Goal: Transaction & Acquisition: Purchase product/service

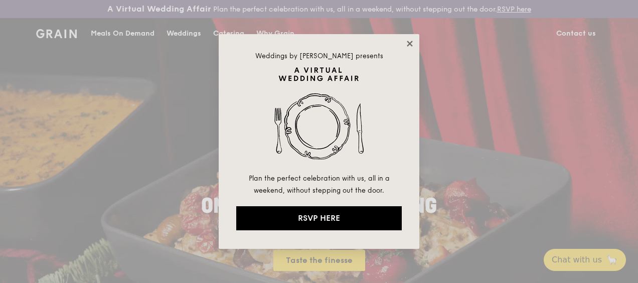
click at [405, 45] on icon at bounding box center [409, 43] width 9 height 9
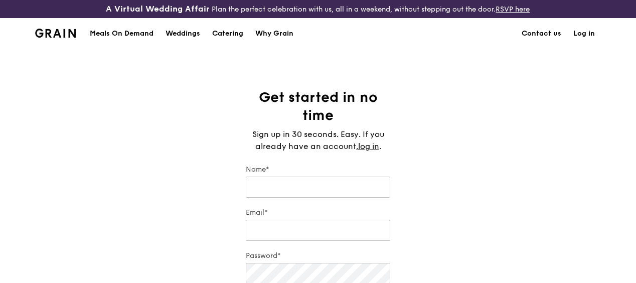
click at [590, 38] on link "Log in" at bounding box center [584, 34] width 34 height 30
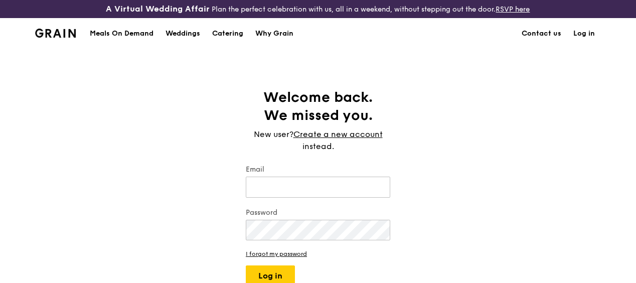
click at [577, 46] on link "Log in" at bounding box center [584, 34] width 34 height 30
click at [577, 43] on link "Log in" at bounding box center [584, 34] width 34 height 30
click at [350, 190] on input "Email" at bounding box center [318, 187] width 144 height 21
type input "vivian.tan@helmag.com"
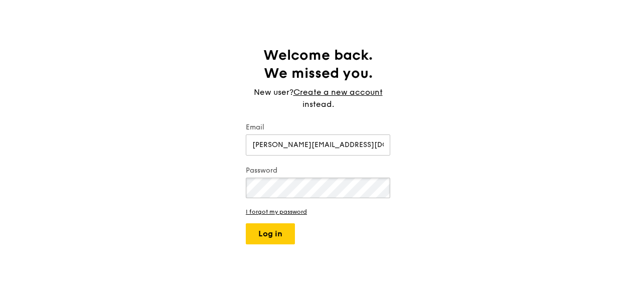
scroll to position [100, 0]
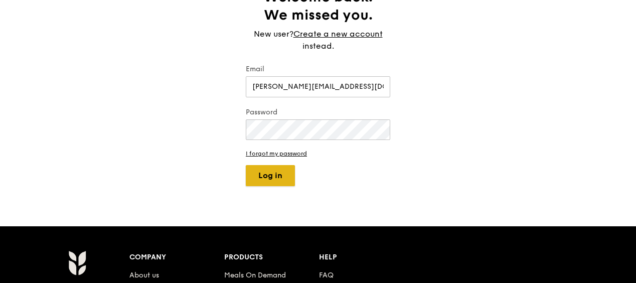
click at [270, 177] on button "Log in" at bounding box center [270, 175] width 49 height 21
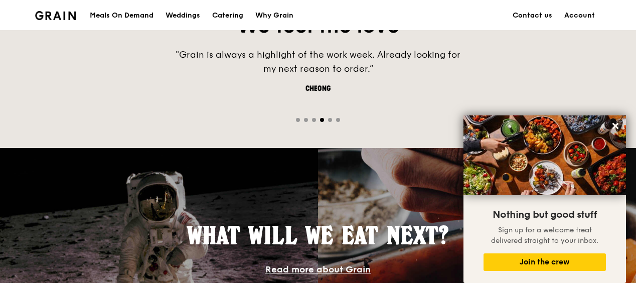
scroll to position [652, 0]
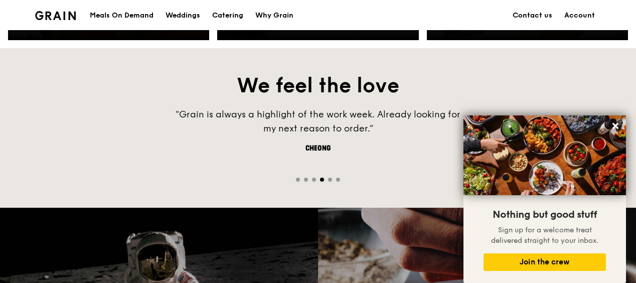
click at [109, 17] on div "Meals On Demand" at bounding box center [122, 16] width 64 height 30
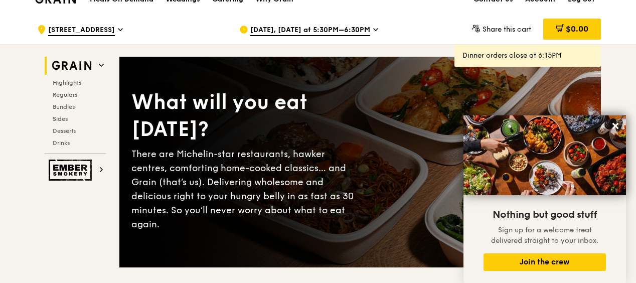
scroll to position [50, 0]
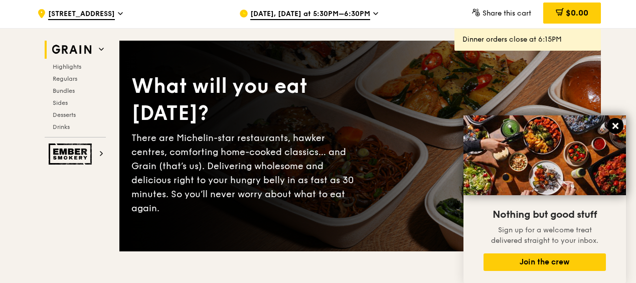
click at [616, 125] on icon at bounding box center [615, 126] width 6 height 6
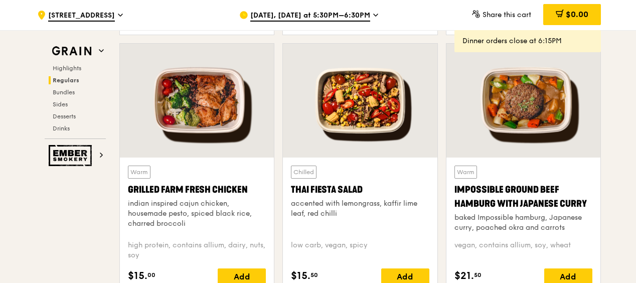
scroll to position [1154, 0]
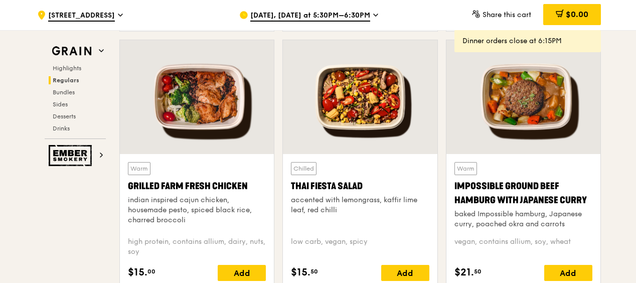
click at [389, 107] on div at bounding box center [360, 97] width 154 height 114
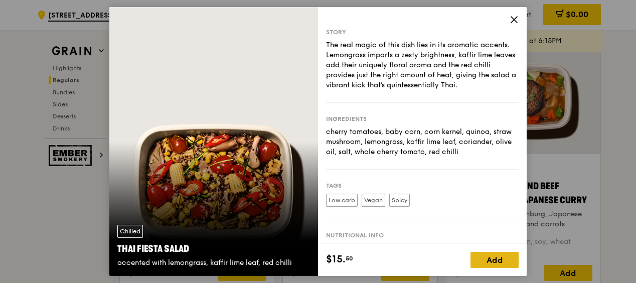
click at [500, 261] on div "Add" at bounding box center [494, 260] width 48 height 16
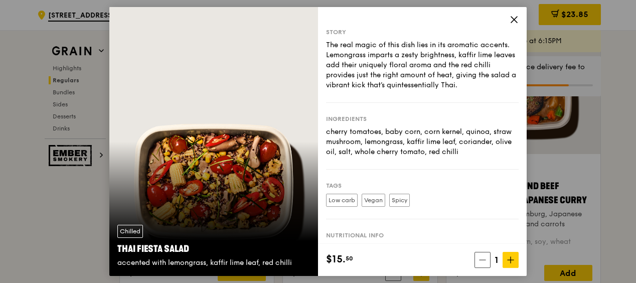
click at [509, 17] on div "Story The real magic of this dish lies in its aromatic accents. Lemongrass impa…" at bounding box center [422, 125] width 209 height 237
click at [512, 17] on icon at bounding box center [514, 20] width 6 height 6
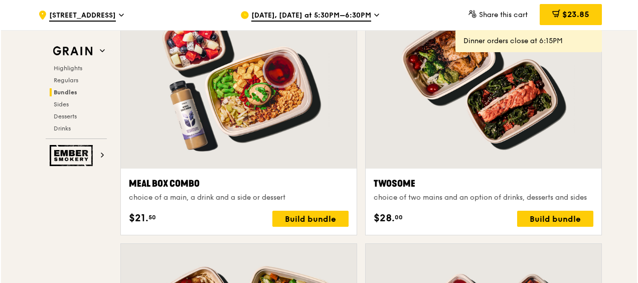
scroll to position [1555, 0]
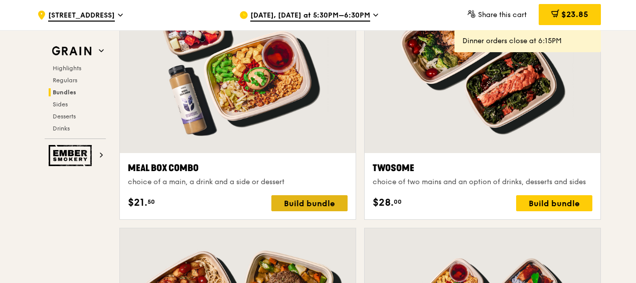
click at [313, 209] on div "Build bundle" at bounding box center [309, 203] width 76 height 16
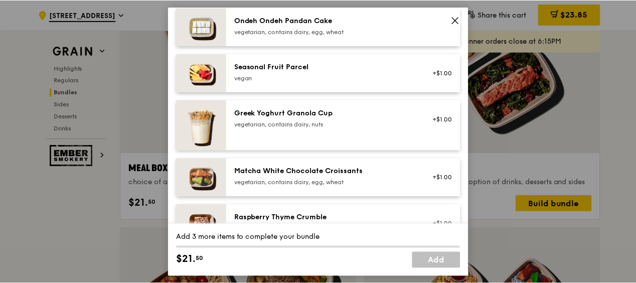
scroll to position [903, 0]
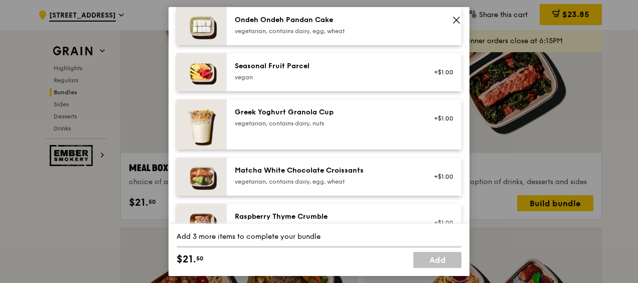
click at [454, 19] on icon at bounding box center [456, 20] width 9 height 9
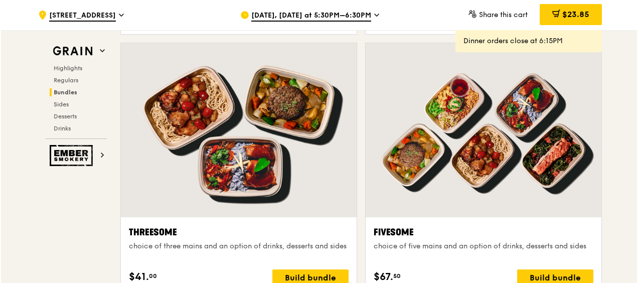
scroll to position [1755, 0]
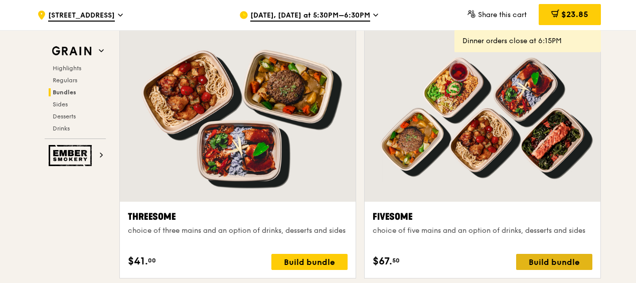
click at [564, 268] on div "Build bundle" at bounding box center [554, 262] width 76 height 16
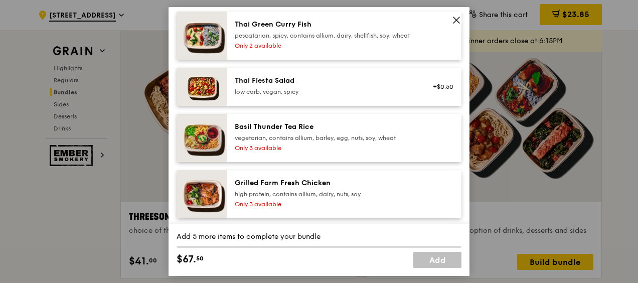
scroll to position [150, 0]
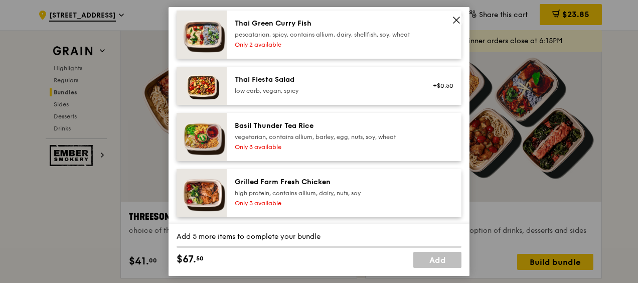
click at [316, 93] on div "Thai Fiesta Salad low carb, vegan, spicy" at bounding box center [325, 85] width 180 height 20
click at [387, 207] on div "Only 3 available" at bounding box center [325, 203] width 180 height 8
click at [322, 131] on div "Basil Thunder Tea Rice" at bounding box center [325, 126] width 180 height 10
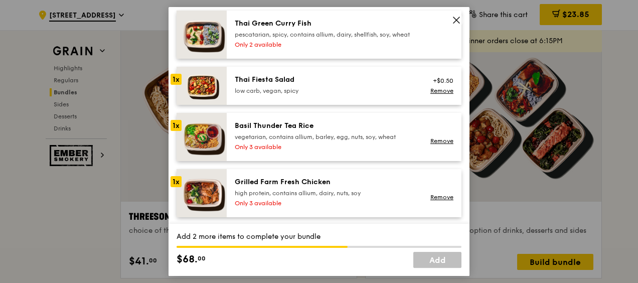
scroll to position [201, 0]
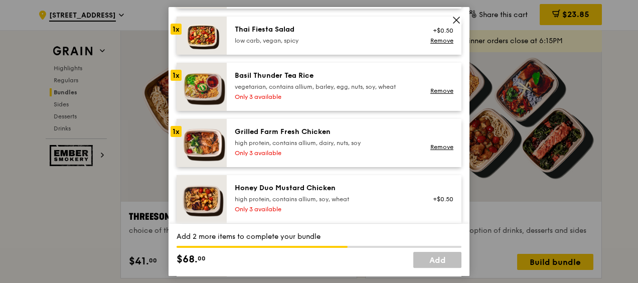
click at [378, 193] on div "Honey Duo Mustard Chicken" at bounding box center [325, 188] width 180 height 10
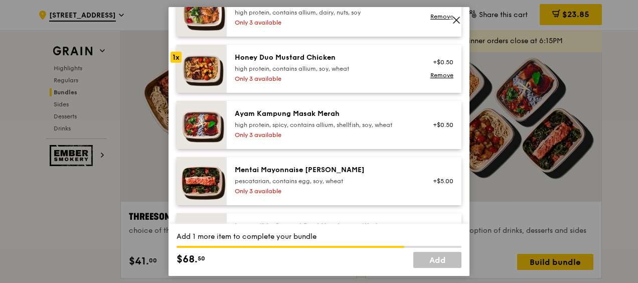
scroll to position [351, 0]
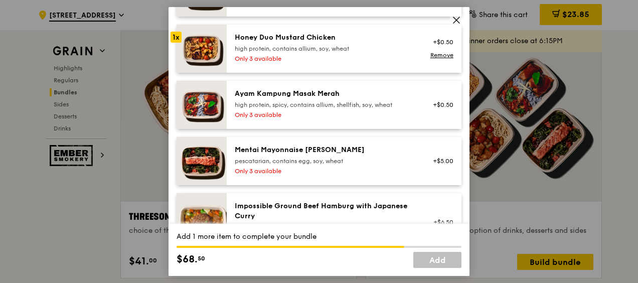
click at [360, 119] on div "Only 3 available" at bounding box center [325, 115] width 180 height 8
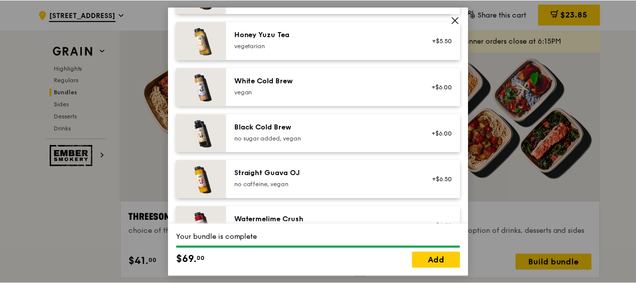
scroll to position [1390, 0]
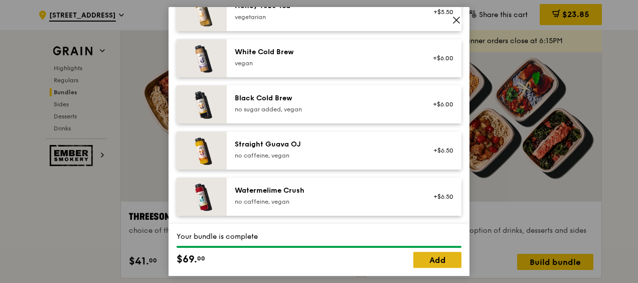
click at [432, 258] on link "Add" at bounding box center [437, 260] width 48 height 16
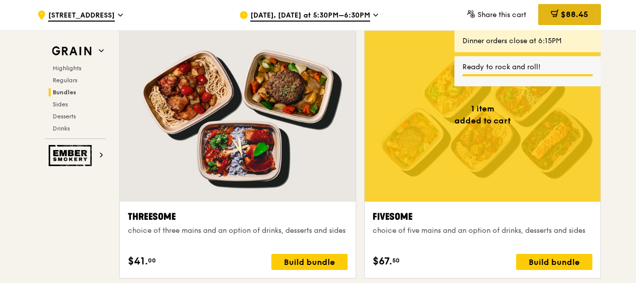
click at [565, 14] on span "$88.45" at bounding box center [575, 15] width 28 height 10
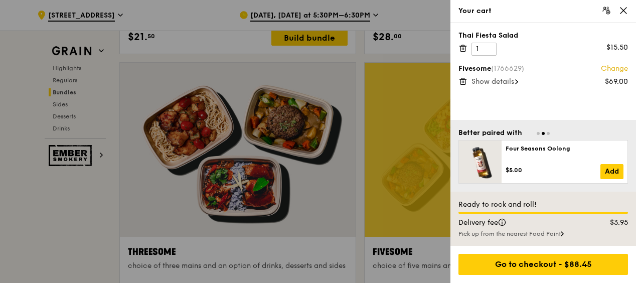
scroll to position [1705, 0]
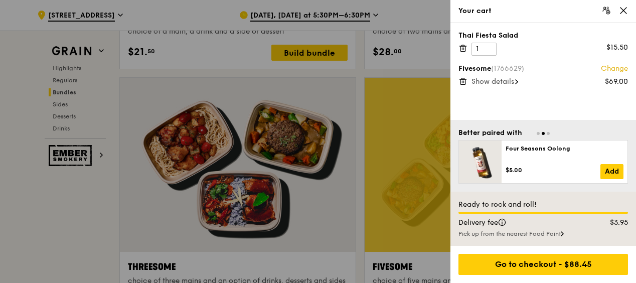
click at [465, 54] on div "Thai Fiesta Salad 1 $15.50" at bounding box center [543, 43] width 170 height 25
click at [464, 48] on icon at bounding box center [462, 48] width 9 height 9
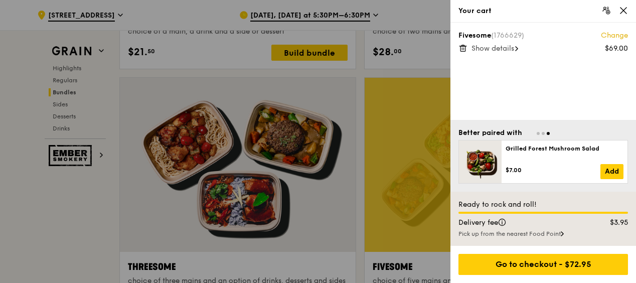
click at [493, 49] on span "Show details" at bounding box center [492, 48] width 43 height 9
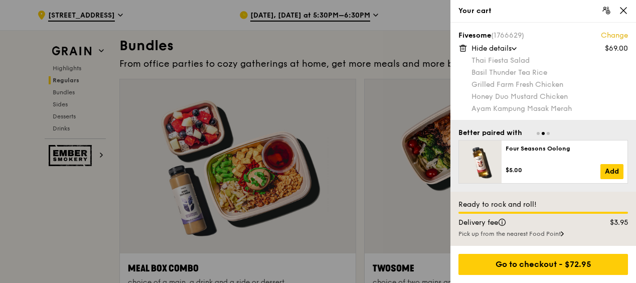
scroll to position [1455, 0]
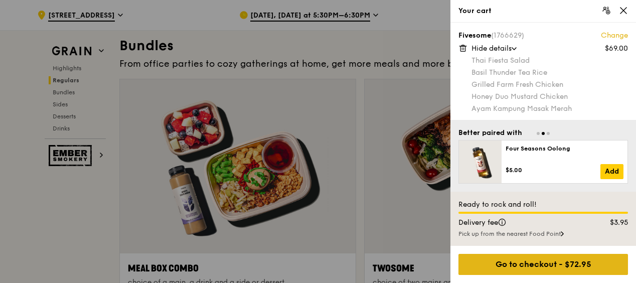
click at [539, 263] on div "Go to checkout - $72.95" at bounding box center [543, 264] width 170 height 21
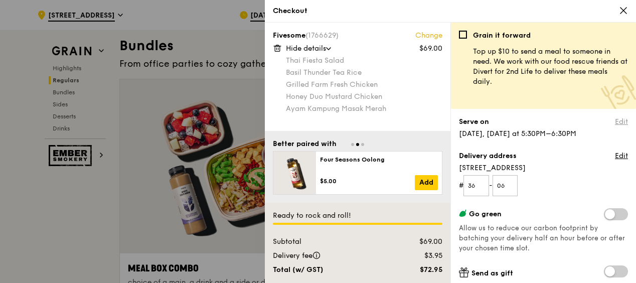
click at [615, 122] on link "Edit" at bounding box center [621, 122] width 13 height 10
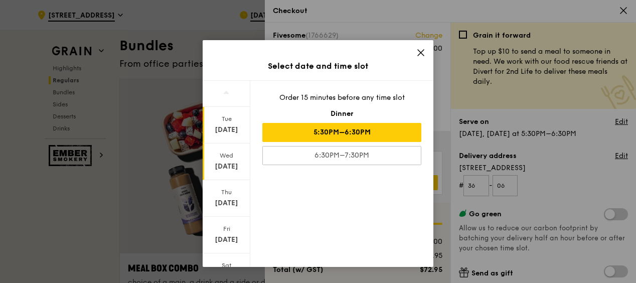
click at [229, 158] on div "Wed" at bounding box center [226, 155] width 45 height 8
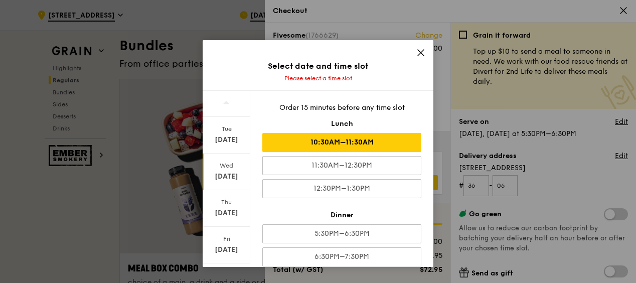
click at [369, 142] on div "10:30AM–11:30AM" at bounding box center [341, 142] width 159 height 19
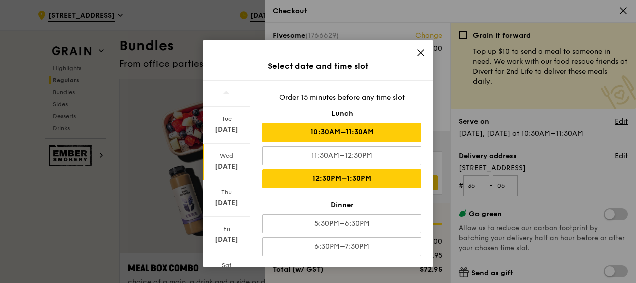
scroll to position [28, 0]
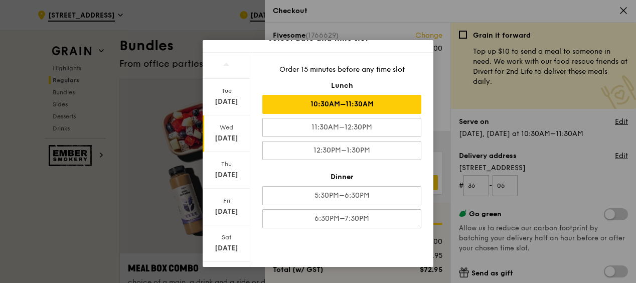
click at [475, 9] on div "Select date and time slot Tue Oct 7 Wed Oct 8 Thu Oct 9 Fri Oct 10 Sat Oct 11 C…" at bounding box center [318, 141] width 636 height 283
click at [380, 102] on div "10:30AM–11:30AM" at bounding box center [341, 104] width 159 height 19
click at [230, 131] on div "Wed Oct 8" at bounding box center [227, 133] width 48 height 37
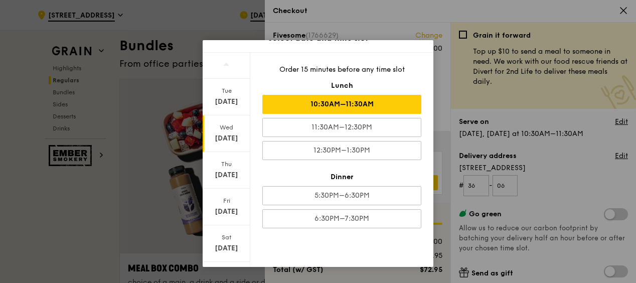
click at [227, 133] on div "Oct 8" at bounding box center [226, 138] width 45 height 10
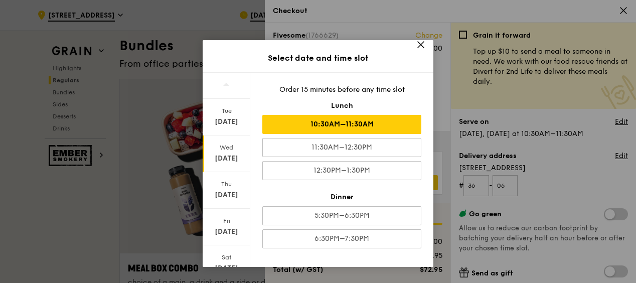
scroll to position [0, 0]
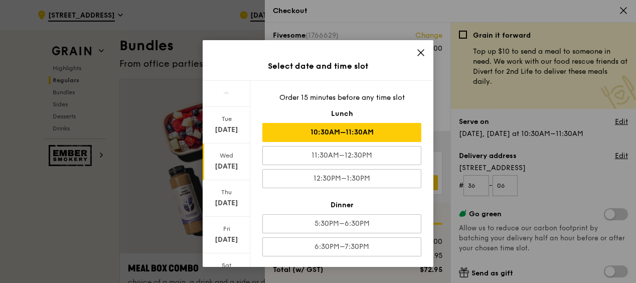
click at [218, 165] on div "Oct 8" at bounding box center [226, 167] width 45 height 10
click at [419, 51] on icon at bounding box center [420, 52] width 9 height 9
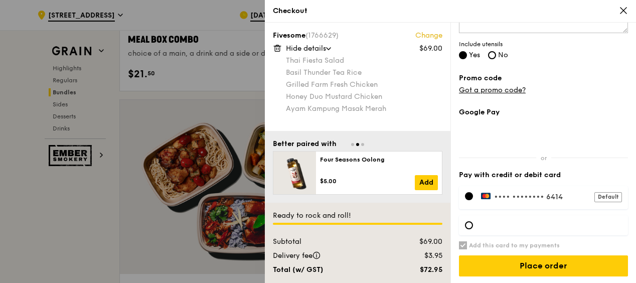
scroll to position [1705, 0]
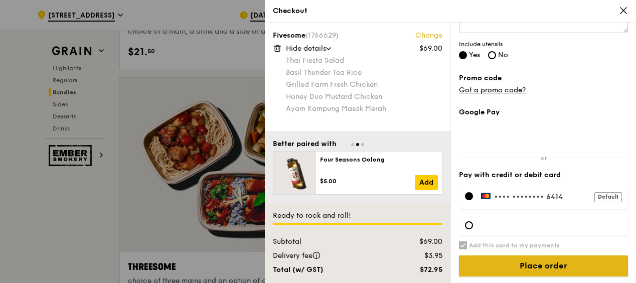
click at [529, 266] on input "Place order" at bounding box center [543, 265] width 169 height 21
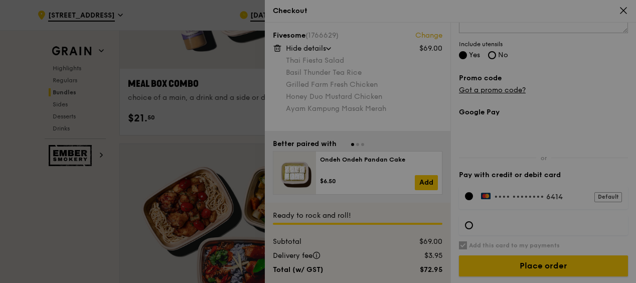
scroll to position [1555, 0]
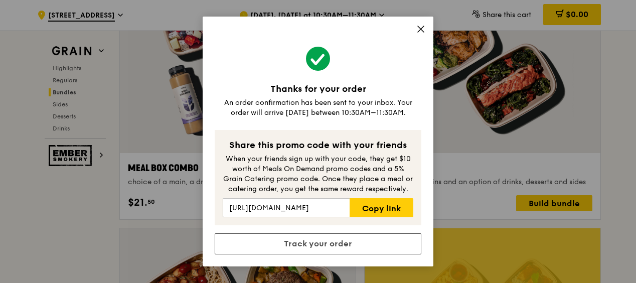
click at [418, 35] on span at bounding box center [420, 30] width 9 height 11
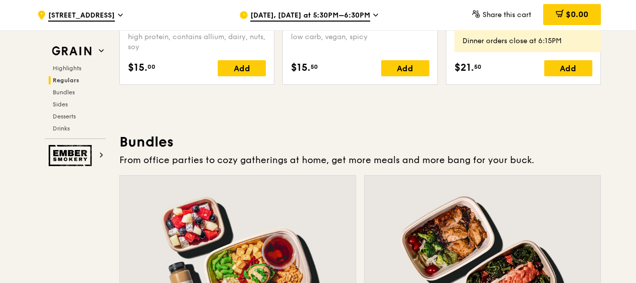
scroll to position [1354, 0]
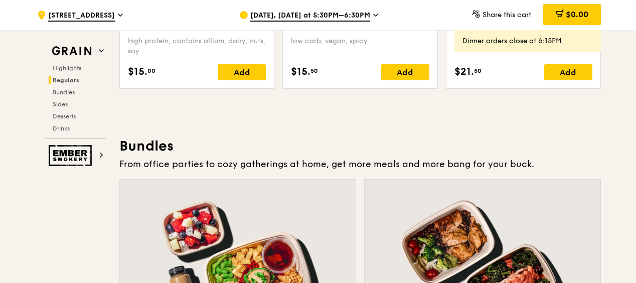
click at [502, 14] on span "Share this cart" at bounding box center [507, 15] width 49 height 9
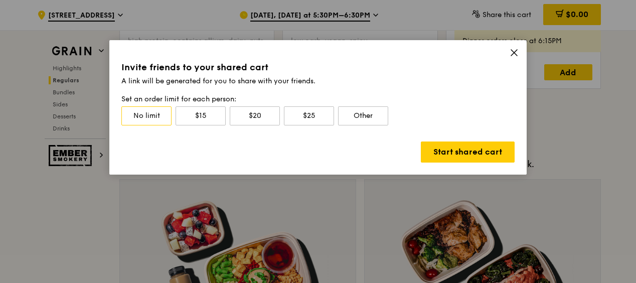
click at [513, 50] on icon at bounding box center [514, 52] width 9 height 9
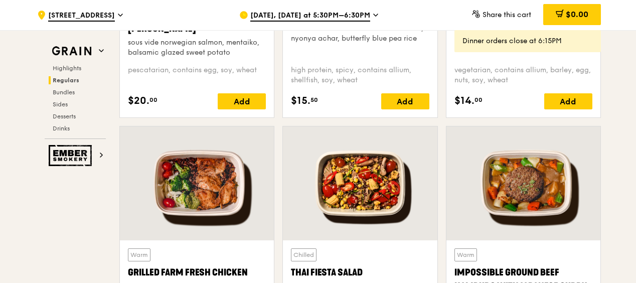
scroll to position [1053, 0]
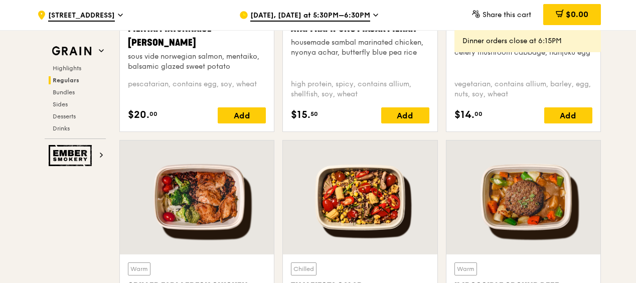
click at [118, 13] on icon at bounding box center [120, 15] width 5 height 9
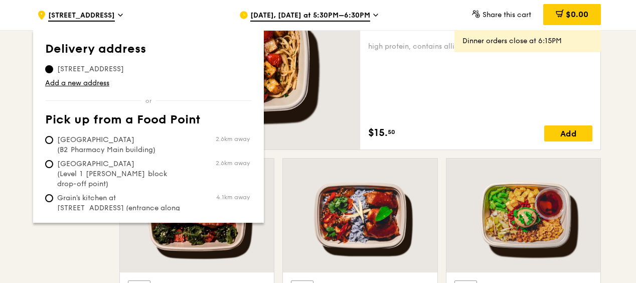
scroll to position [652, 0]
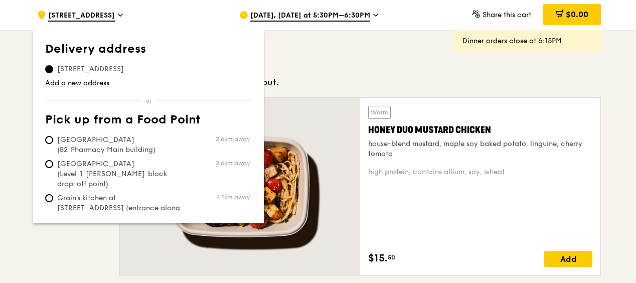
click at [406, 66] on h3 "Regulars" at bounding box center [360, 64] width 482 height 18
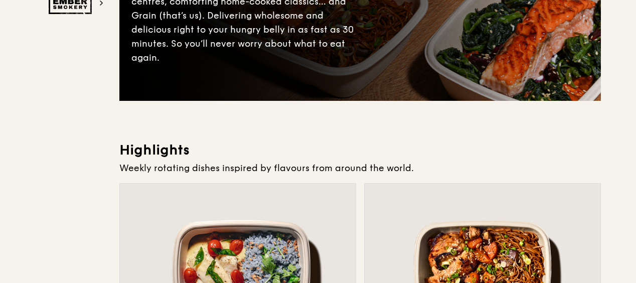
scroll to position [0, 0]
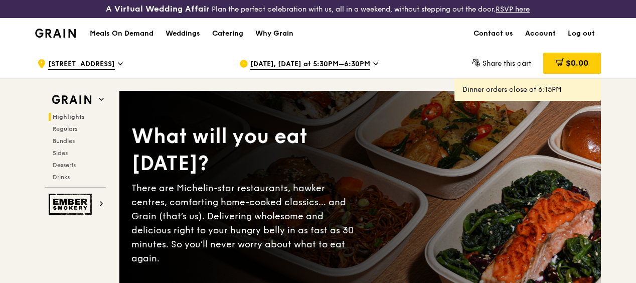
click at [545, 33] on link "Account" at bounding box center [540, 34] width 43 height 30
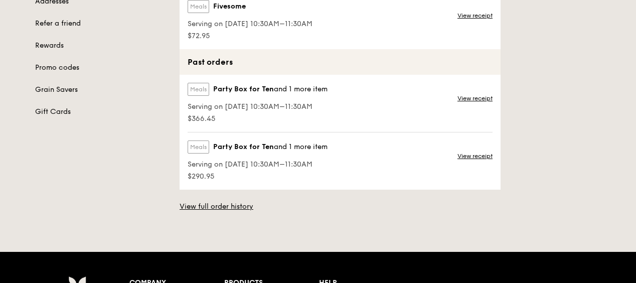
scroll to position [100, 0]
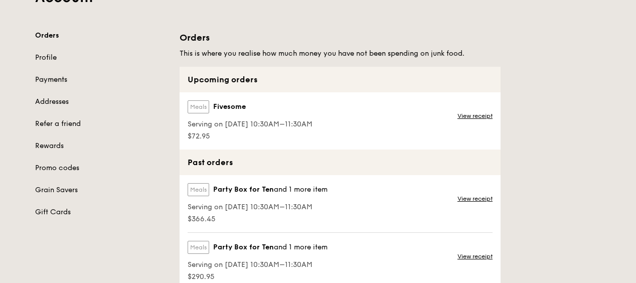
click at [55, 85] on link "Payments" at bounding box center [101, 80] width 132 height 10
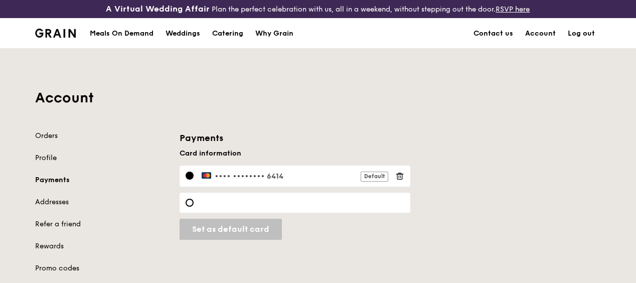
click at [399, 181] on icon at bounding box center [399, 176] width 9 height 9
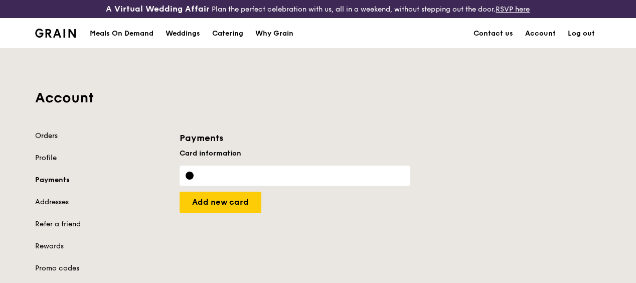
click at [45, 141] on link "Orders" at bounding box center [101, 136] width 132 height 10
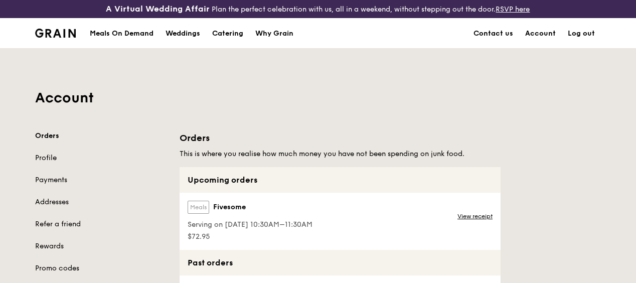
click at [129, 37] on div "Meals On Demand" at bounding box center [122, 34] width 64 height 30
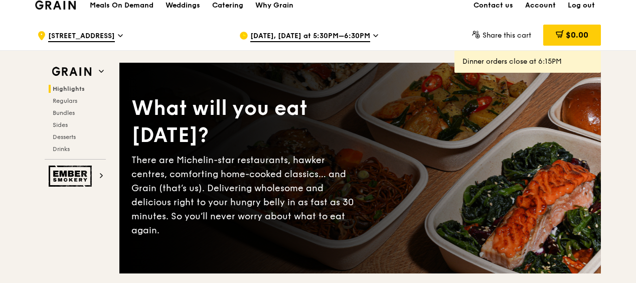
scroll to position [50, 0]
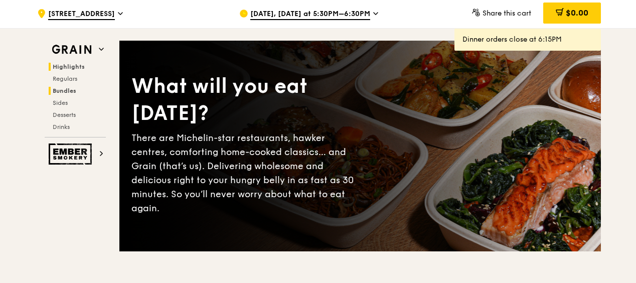
click at [70, 94] on span "Bundles" at bounding box center [65, 90] width 24 height 7
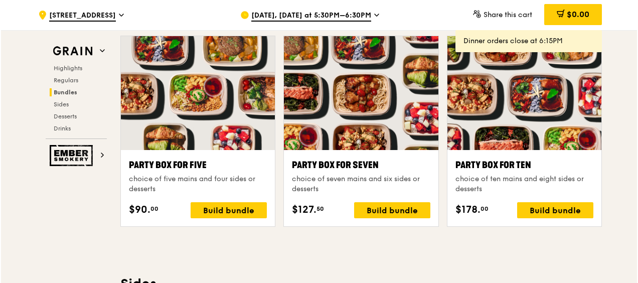
scroll to position [2010, 0]
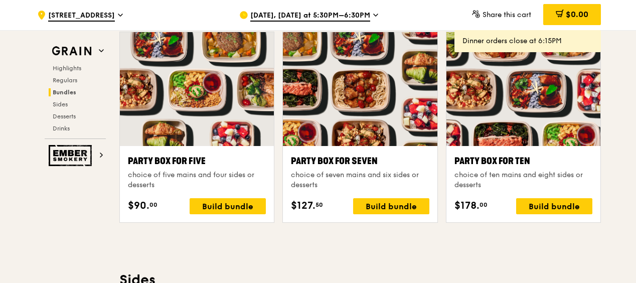
click at [198, 127] on div at bounding box center [197, 89] width 154 height 114
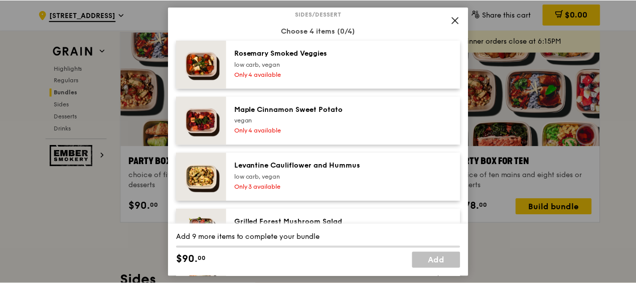
scroll to position [588, 0]
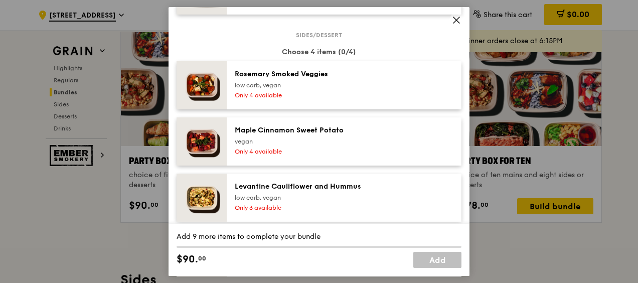
click at [456, 23] on icon at bounding box center [456, 20] width 9 height 9
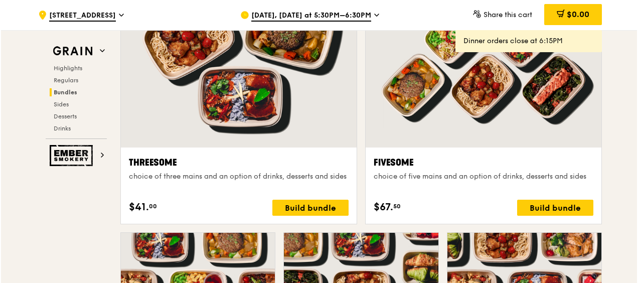
scroll to position [1760, 0]
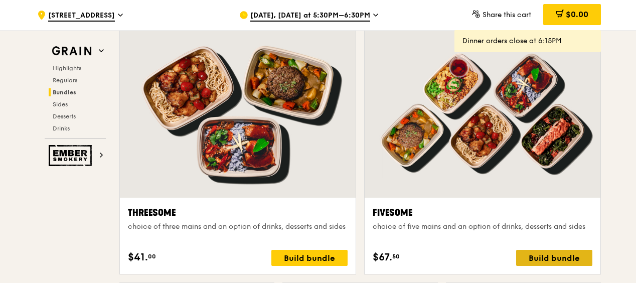
click at [539, 264] on div "Build bundle" at bounding box center [554, 258] width 76 height 16
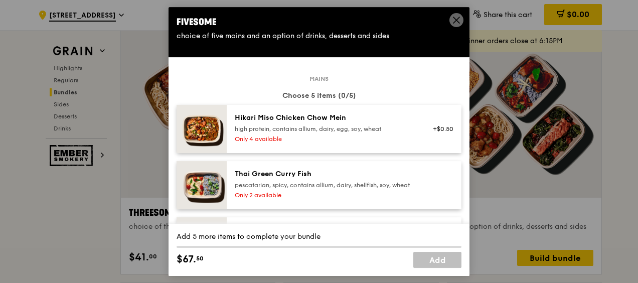
click at [421, 185] on div at bounding box center [440, 185] width 39 height 32
click at [421, 186] on div "Remove" at bounding box center [440, 185] width 39 height 32
click at [271, 171] on div "Thai Green Curry Fish" at bounding box center [325, 174] width 180 height 10
click at [210, 195] on img at bounding box center [202, 185] width 50 height 48
click at [452, 16] on icon at bounding box center [456, 20] width 9 height 9
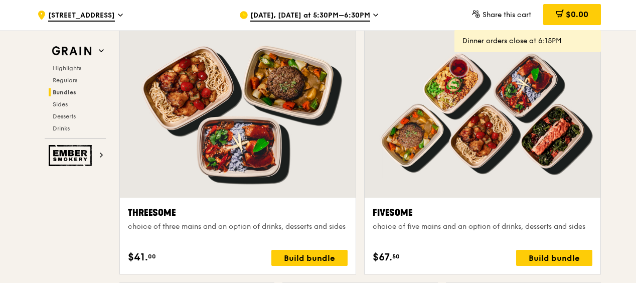
click at [473, 141] on div at bounding box center [483, 111] width 236 height 174
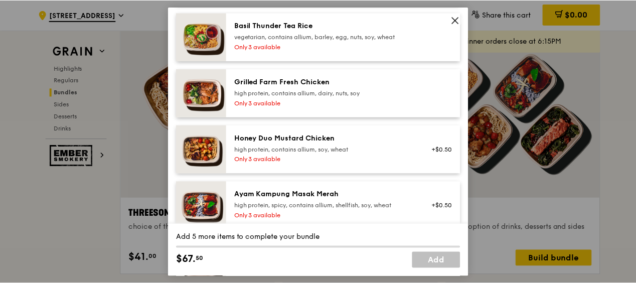
scroll to position [301, 0]
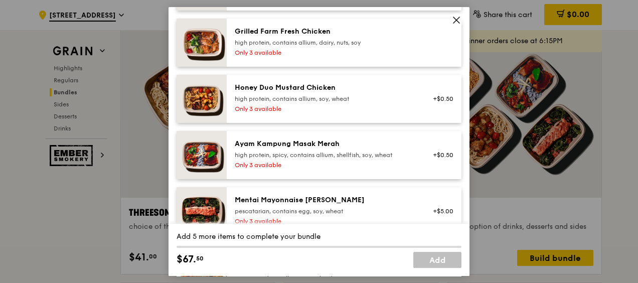
click at [457, 24] on icon at bounding box center [456, 20] width 9 height 9
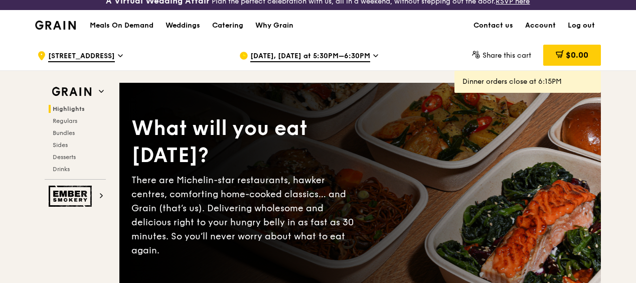
scroll to position [4, 0]
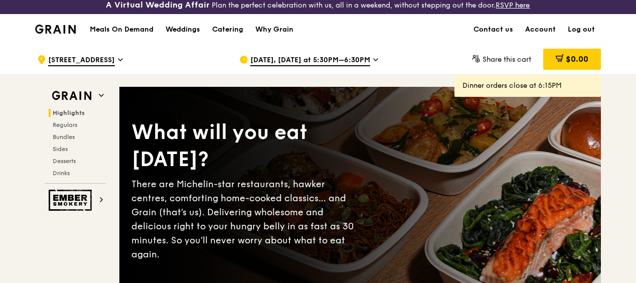
click at [330, 66] on span "Oct 7, Today at 5:30PM–6:30PM" at bounding box center [310, 60] width 120 height 11
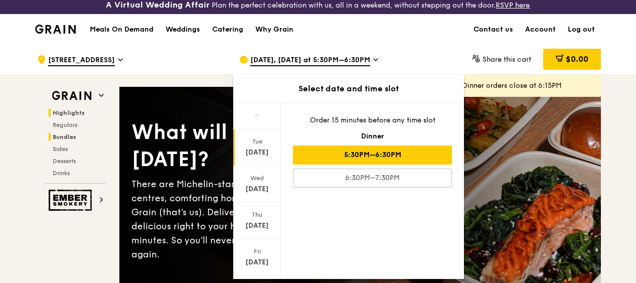
click at [67, 140] on span "Bundles" at bounding box center [65, 136] width 24 height 7
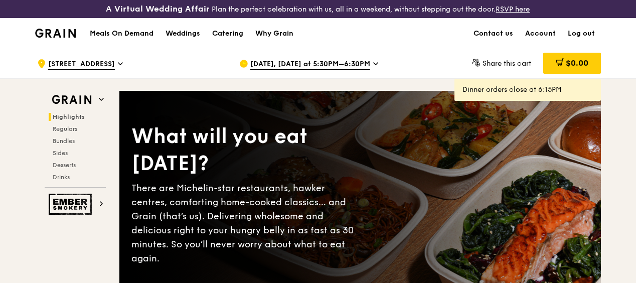
scroll to position [0, 0]
click at [501, 40] on link "Contact us" at bounding box center [493, 34] width 52 height 30
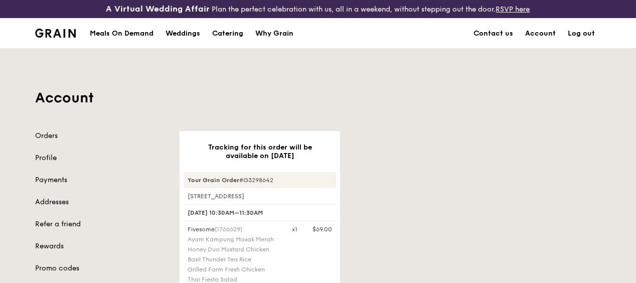
click at [113, 38] on div "Meals On Demand" at bounding box center [122, 34] width 64 height 30
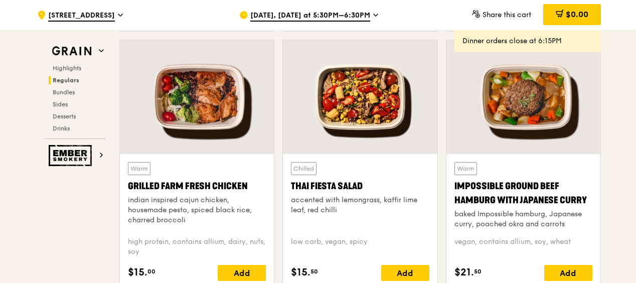
scroll to position [1204, 0]
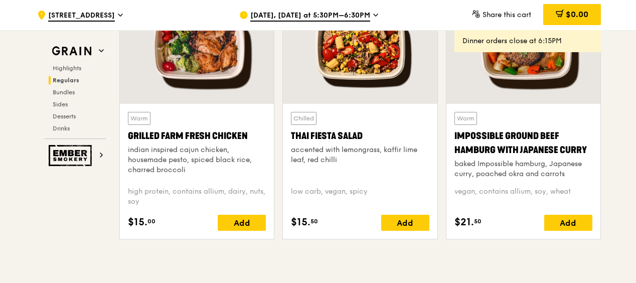
click at [377, 94] on div at bounding box center [360, 47] width 154 height 114
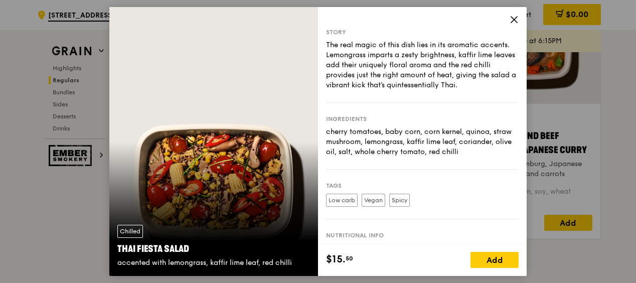
click at [514, 20] on icon at bounding box center [514, 20] width 6 height 6
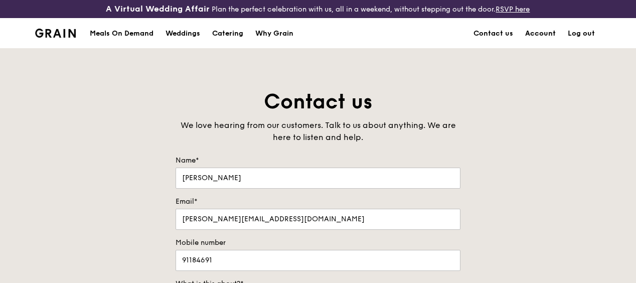
click at [545, 39] on link "Account" at bounding box center [540, 34] width 43 height 30
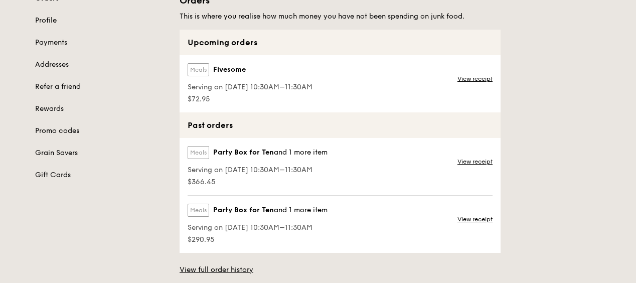
scroll to position [150, 0]
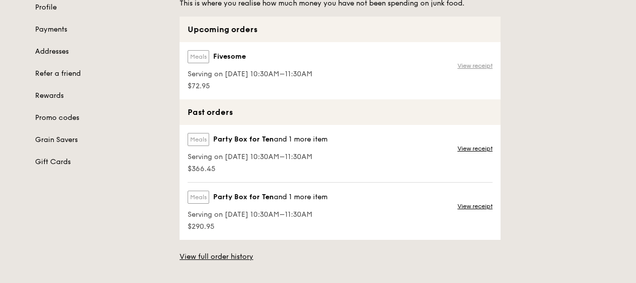
click at [471, 70] on link "View receipt" at bounding box center [474, 66] width 35 height 8
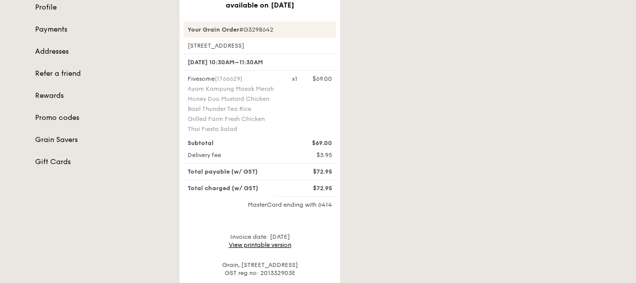
scroll to position [201, 0]
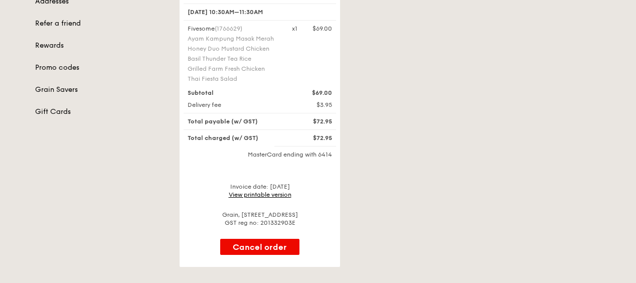
drag, startPoint x: 246, startPoint y: 85, endPoint x: 183, endPoint y: 87, distance: 63.2
click at [183, 85] on div "Fivesome (1766629) Ayam Kampung Masak Merah Honey Duo Mustard Chicken Basil Thu…" at bounding box center [234, 55] width 104 height 60
drag, startPoint x: 183, startPoint y: 87, endPoint x: 219, endPoint y: 89, distance: 36.2
click at [429, 90] on div "Tracking for this order will be available on Oct 8 Your Grain Order #G3298642 3…" at bounding box center [390, 98] width 433 height 337
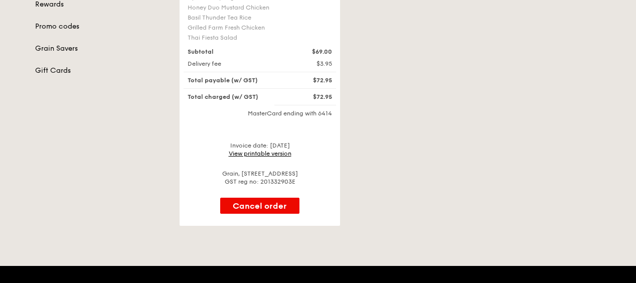
scroll to position [251, 0]
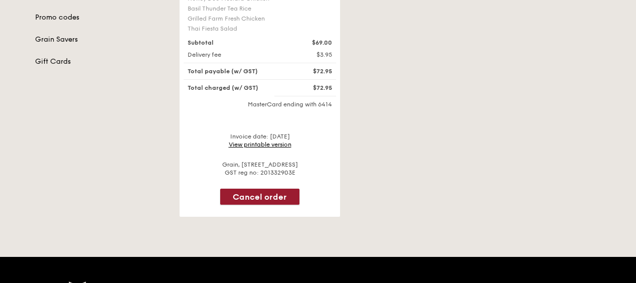
click at [285, 205] on button "Cancel order" at bounding box center [259, 197] width 79 height 16
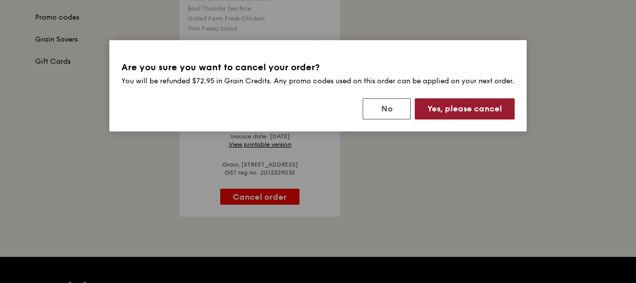
click at [465, 119] on button "Yes, please cancel" at bounding box center [465, 108] width 100 height 21
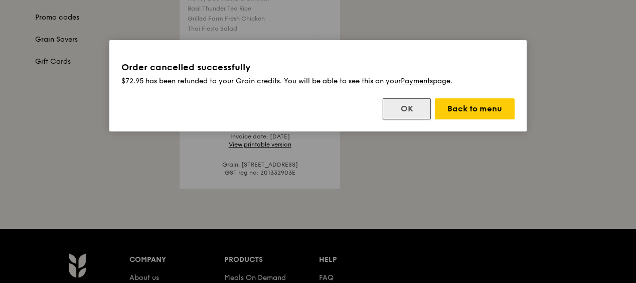
click at [410, 109] on button "OK" at bounding box center [407, 108] width 48 height 21
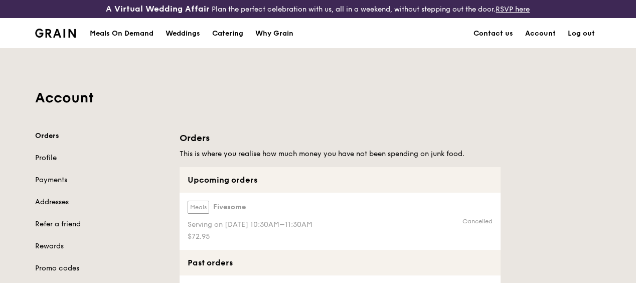
click at [120, 36] on div "Meals On Demand" at bounding box center [122, 34] width 64 height 30
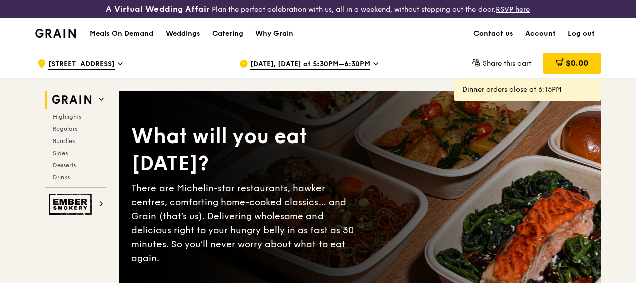
click at [72, 144] on h2 "Bundles" at bounding box center [77, 141] width 57 height 8
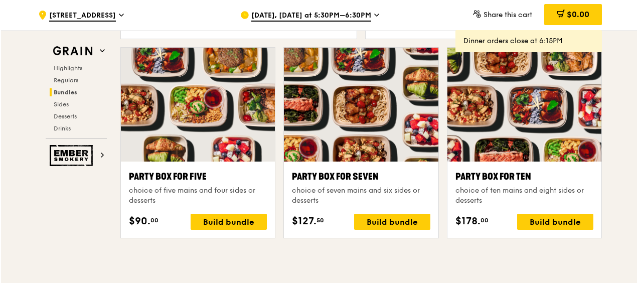
scroll to position [2011, 0]
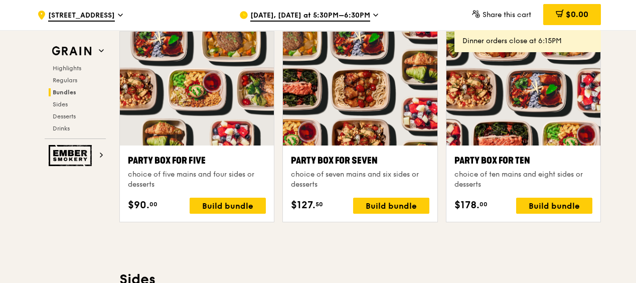
click at [197, 97] on div at bounding box center [197, 89] width 154 height 114
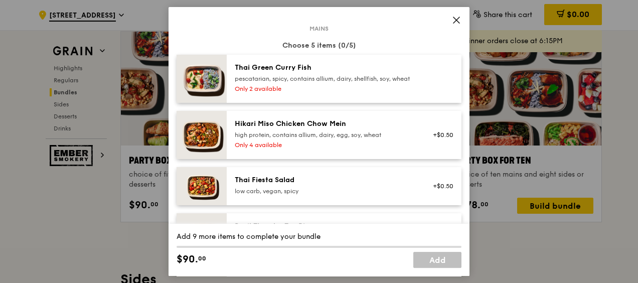
scroll to position [100, 0]
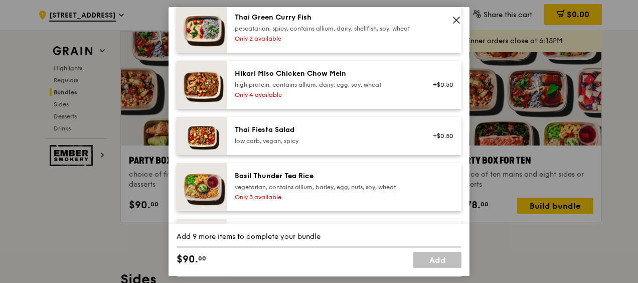
click at [342, 135] on div "Thai Fiesta Salad" at bounding box center [325, 130] width 180 height 10
click at [297, 135] on div "Thai Fiesta Salad" at bounding box center [325, 130] width 180 height 10
click at [396, 189] on div "Basil Thunder Tea Rice vegetarian, contains allium, barley, egg, nuts, soy, whe…" at bounding box center [325, 181] width 180 height 20
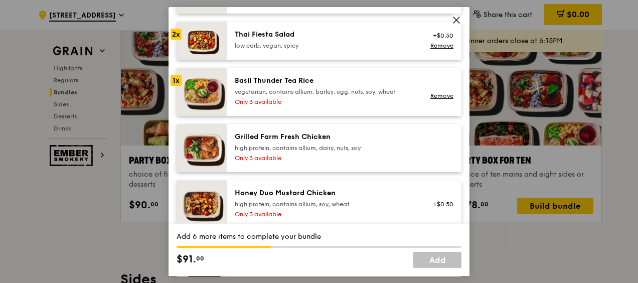
scroll to position [201, 0]
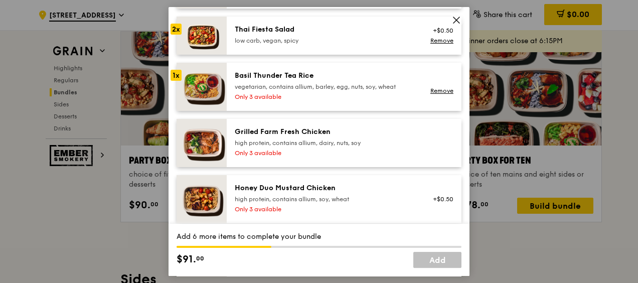
click at [393, 147] on div "high protein, contains allium, dairy, nuts, soy" at bounding box center [325, 143] width 180 height 8
click at [396, 193] on div "Honey Duo Mustard Chicken" at bounding box center [325, 188] width 180 height 10
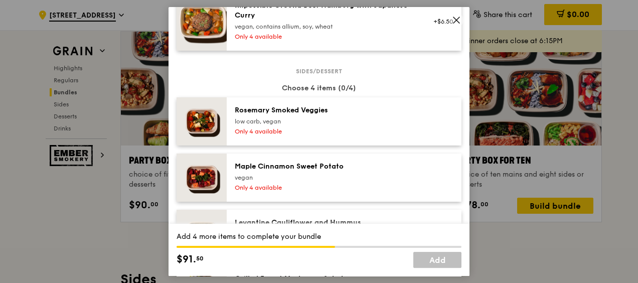
scroll to position [602, 0]
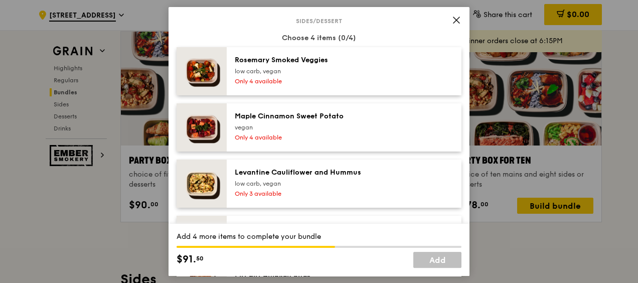
click at [358, 85] on div "Only 4 available" at bounding box center [325, 81] width 180 height 8
click at [383, 131] on div "vegan" at bounding box center [325, 127] width 180 height 8
click at [395, 178] on div "Levantine Cauliflower and Hummus" at bounding box center [325, 173] width 180 height 10
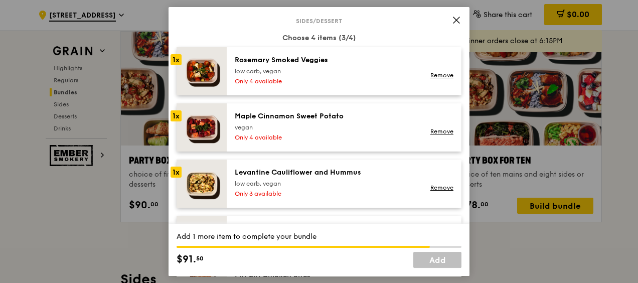
click at [353, 176] on div "Levantine Cauliflower and Hummus" at bounding box center [325, 173] width 180 height 10
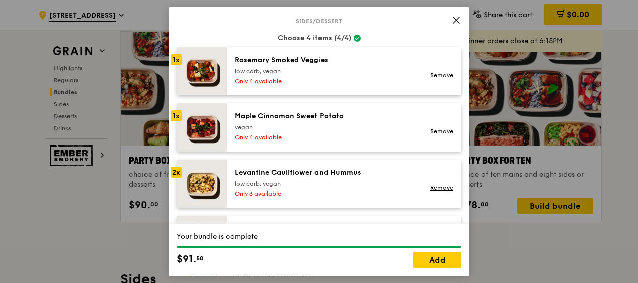
click at [351, 139] on div "Maple Cinnamon Sweet Potato vegan Only 4 available" at bounding box center [325, 127] width 192 height 32
click at [283, 131] on div "vegan" at bounding box center [325, 127] width 180 height 8
click at [207, 114] on img at bounding box center [202, 127] width 50 height 48
click at [307, 131] on div "vegan" at bounding box center [325, 127] width 180 height 8
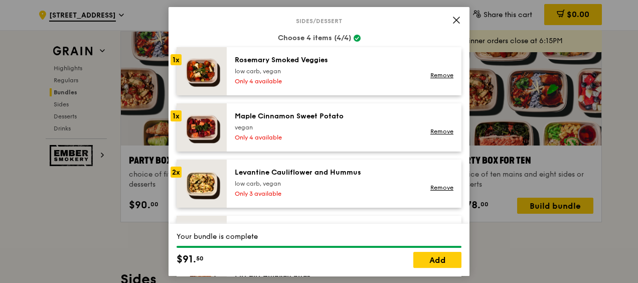
click at [307, 131] on div "vegan" at bounding box center [325, 127] width 180 height 8
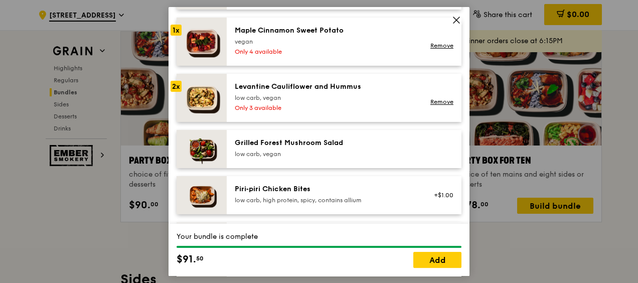
scroll to position [702, 0]
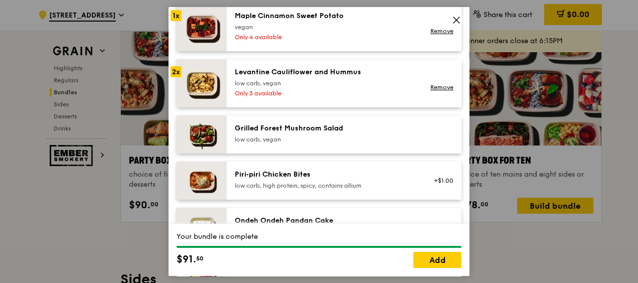
click at [382, 133] on div "Grilled Forest Mushroom Salad" at bounding box center [325, 128] width 180 height 10
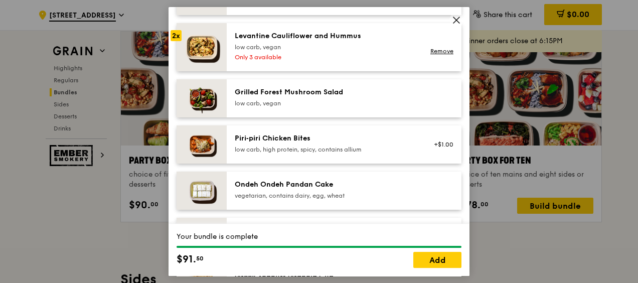
scroll to position [752, 0]
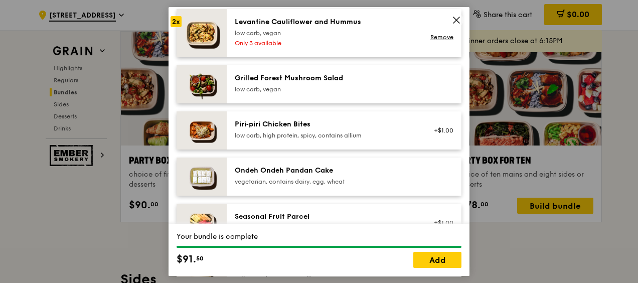
click at [381, 129] on div "Piri‑piri Chicken Bites" at bounding box center [325, 124] width 180 height 10
click at [445, 132] on div "+$1.00" at bounding box center [440, 130] width 39 height 22
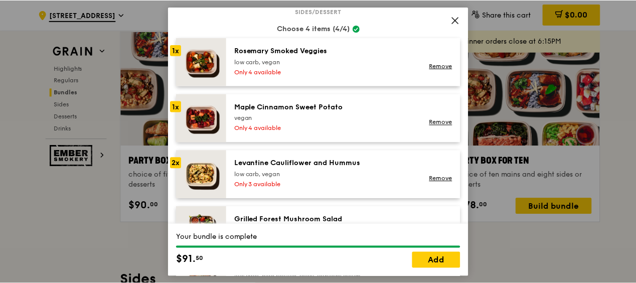
scroll to position [588, 0]
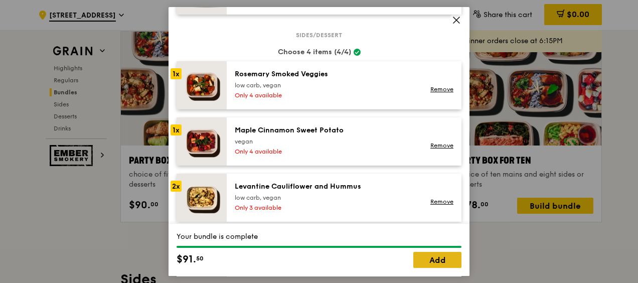
click at [442, 266] on link "Add" at bounding box center [437, 260] width 48 height 16
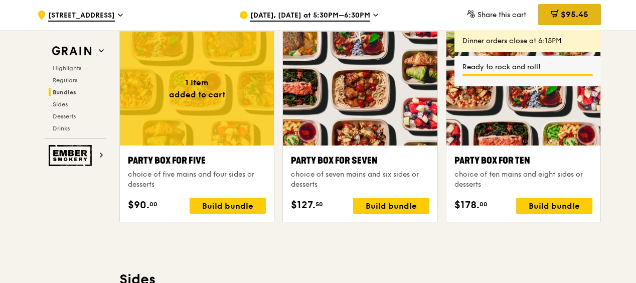
click at [572, 16] on span "$95.45" at bounding box center [575, 15] width 28 height 10
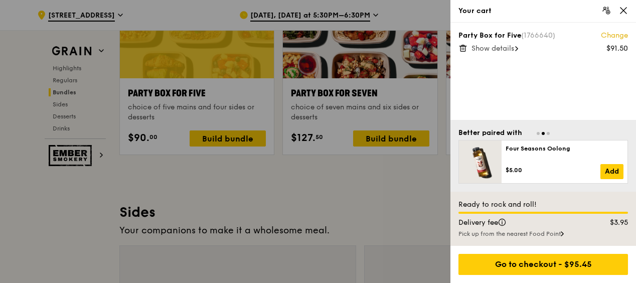
scroll to position [2061, 0]
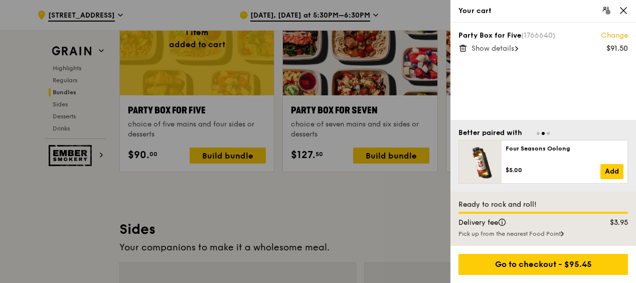
click at [514, 50] on span "Show details" at bounding box center [492, 48] width 43 height 9
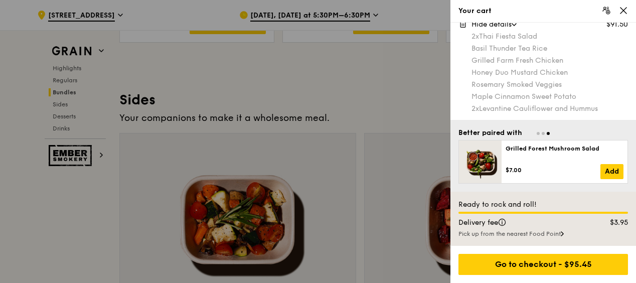
scroll to position [2211, 0]
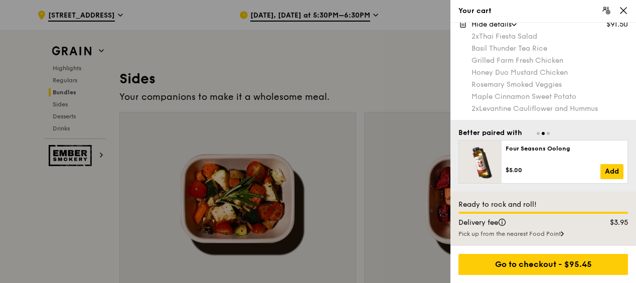
click at [345, 90] on div at bounding box center [318, 141] width 636 height 283
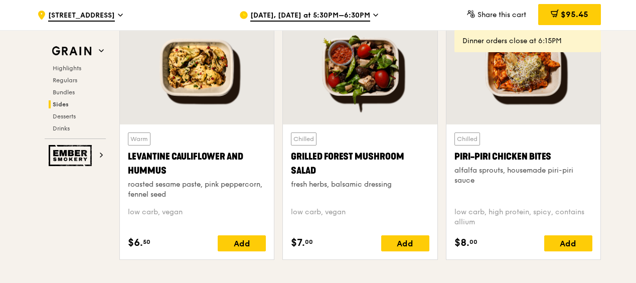
scroll to position [2613, 0]
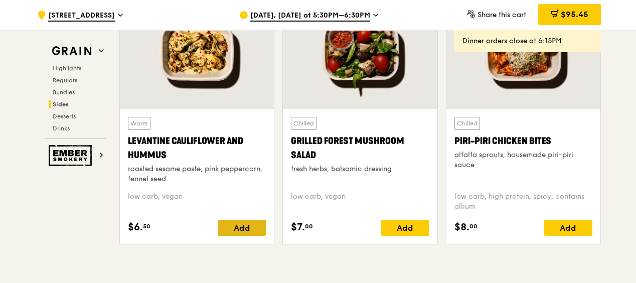
click at [247, 235] on div "Add" at bounding box center [242, 228] width 48 height 16
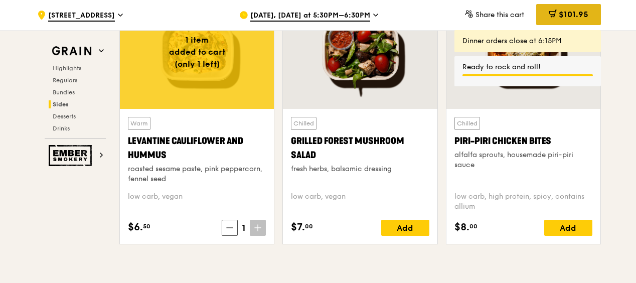
click at [567, 11] on span "$101.95" at bounding box center [574, 15] width 30 height 10
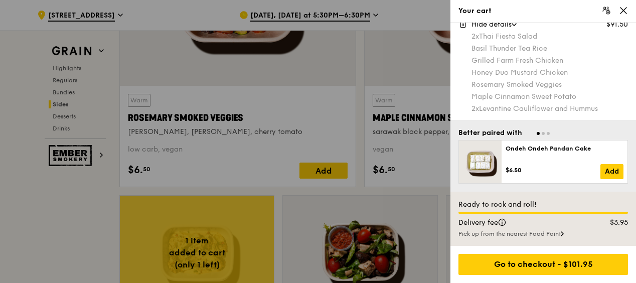
scroll to position [0, 0]
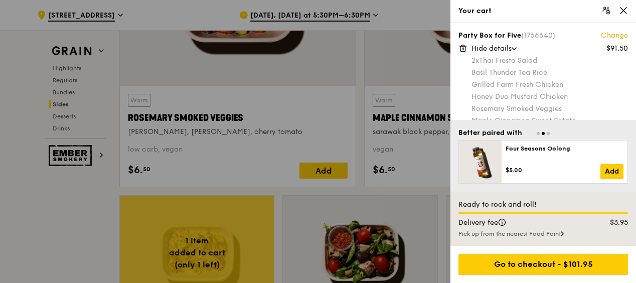
click at [540, 70] on div "Basil Thunder Tea Rice" at bounding box center [549, 73] width 156 height 10
click at [552, 86] on div "Grilled Farm Fresh Chicken" at bounding box center [549, 85] width 156 height 10
click at [561, 98] on div "Honey Duo Mustard Chicken" at bounding box center [549, 97] width 156 height 10
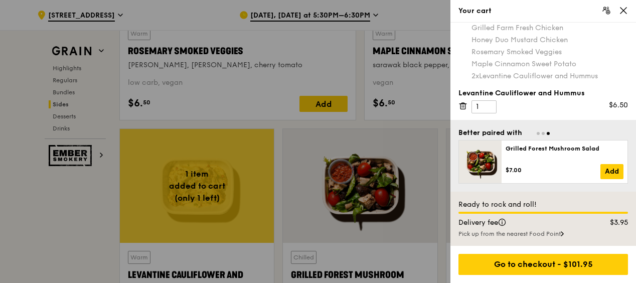
scroll to position [2512, 0]
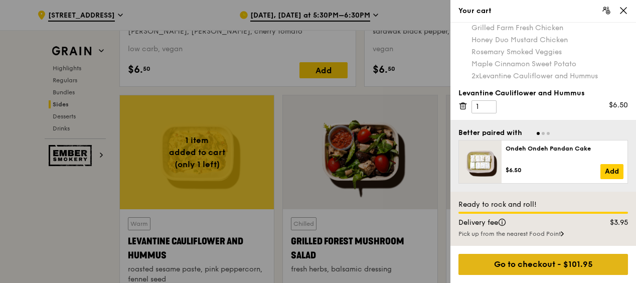
click at [536, 270] on div "Go to checkout - $101.95" at bounding box center [543, 264] width 170 height 21
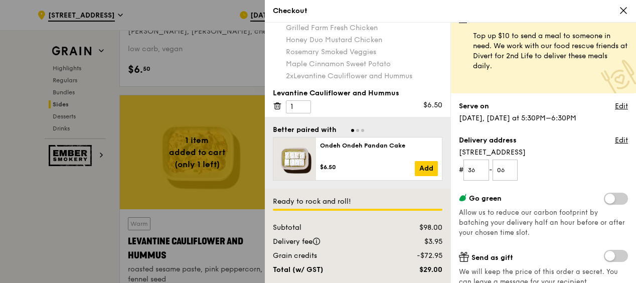
scroll to position [0, 0]
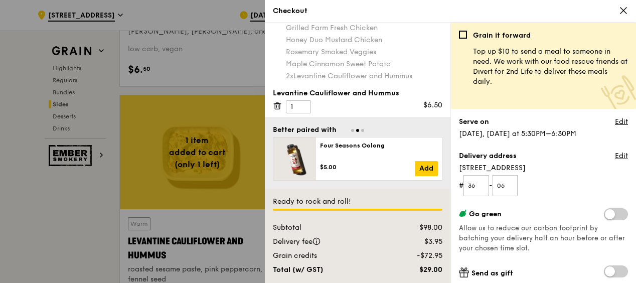
click at [617, 116] on div "Grain it forward Top up $10 to send a meal to someone in need. We work with our…" at bounding box center [543, 157] width 169 height 252
click at [615, 121] on link "Edit" at bounding box center [621, 122] width 13 height 10
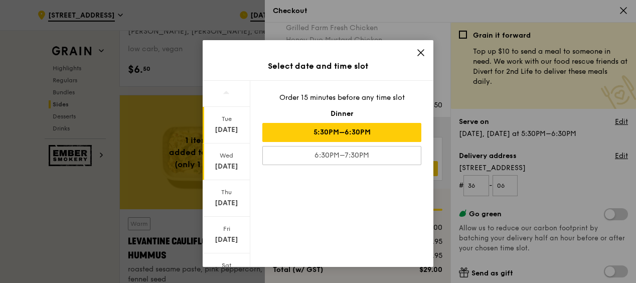
click at [229, 164] on div "Oct 8" at bounding box center [226, 167] width 45 height 10
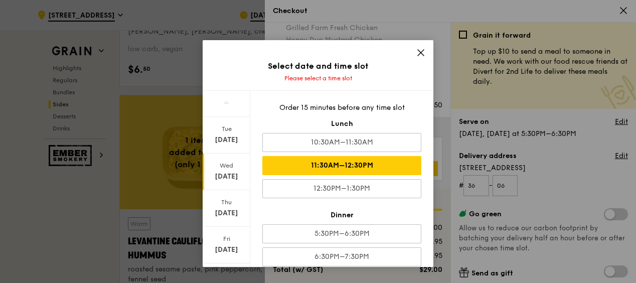
click at [331, 166] on div "11:30AM–12:30PM" at bounding box center [341, 165] width 159 height 19
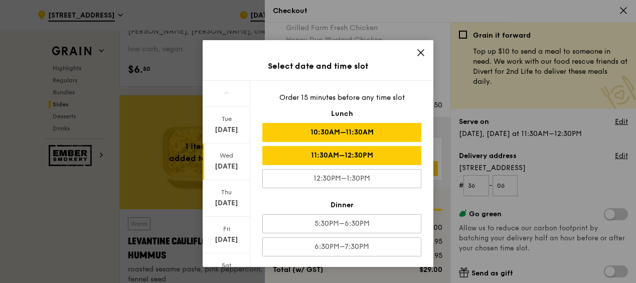
click at [330, 133] on div "10:30AM–11:30AM" at bounding box center [341, 132] width 159 height 19
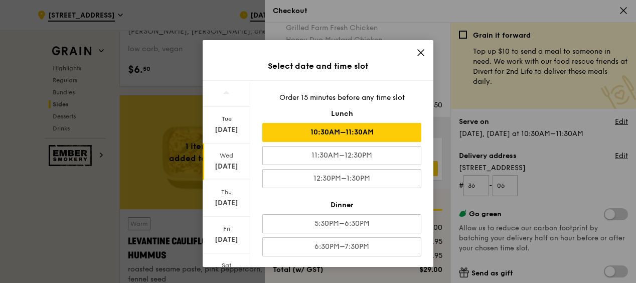
scroll to position [28, 0]
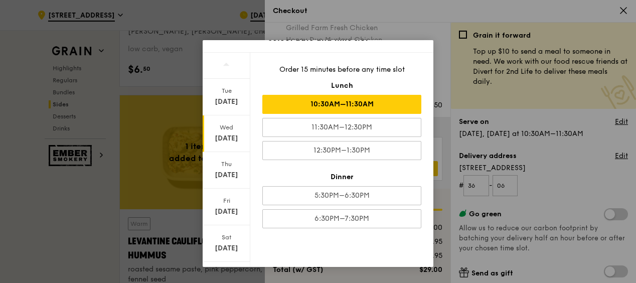
click at [572, 171] on div "Select date and time slot Tue Oct 7 Wed Oct 8 Thu Oct 9 Fri Oct 10 Sat Oct 11 C…" at bounding box center [318, 141] width 636 height 283
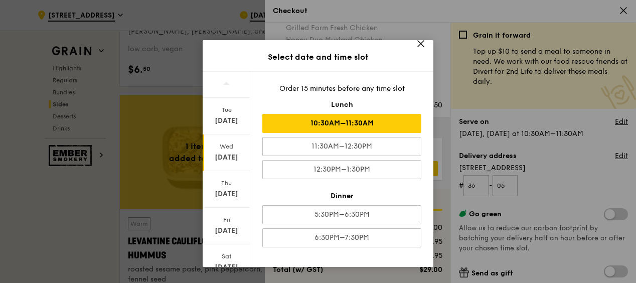
scroll to position [0, 0]
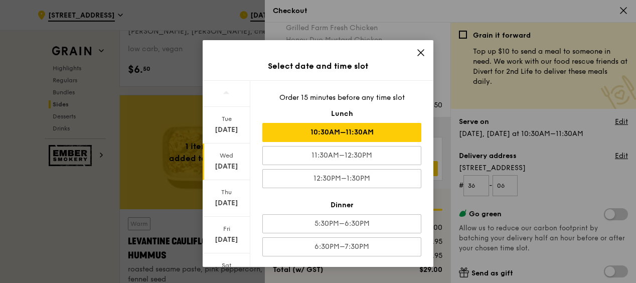
click at [223, 162] on div "Oct 8" at bounding box center [226, 167] width 45 height 10
click at [413, 45] on div "Select date and time slot Tue Oct 7 Wed Oct 8 Thu Oct 9 Fri Oct 10 Sat Oct 11 C…" at bounding box center [318, 153] width 231 height 227
click at [419, 55] on icon at bounding box center [420, 52] width 9 height 9
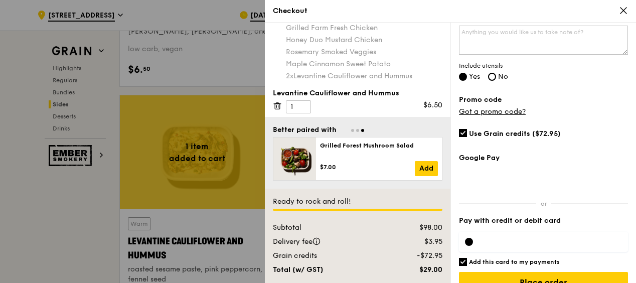
scroll to position [317, 0]
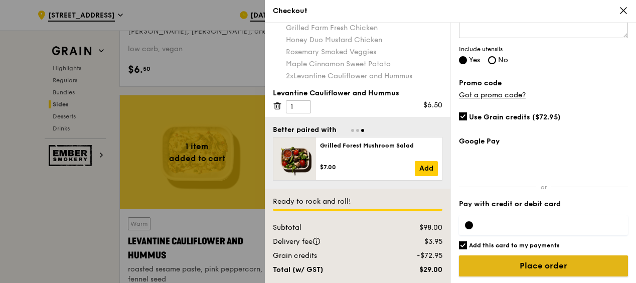
click at [570, 264] on input "Place order" at bounding box center [543, 265] width 169 height 21
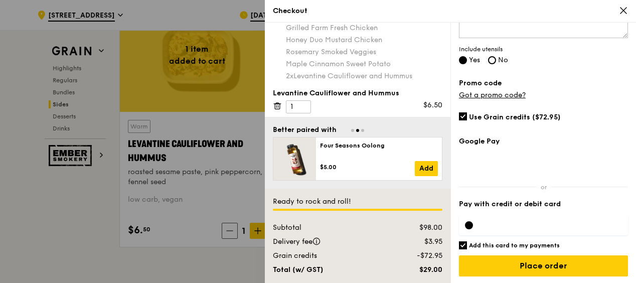
scroll to position [2613, 0]
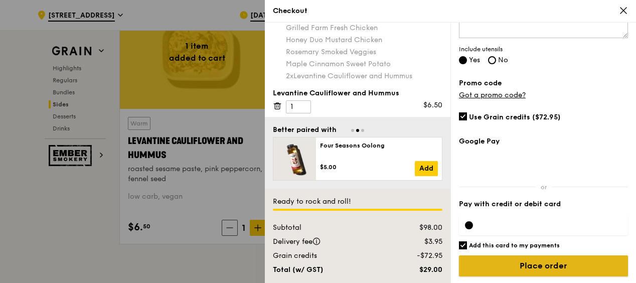
click at [562, 259] on input "Place order" at bounding box center [543, 265] width 169 height 21
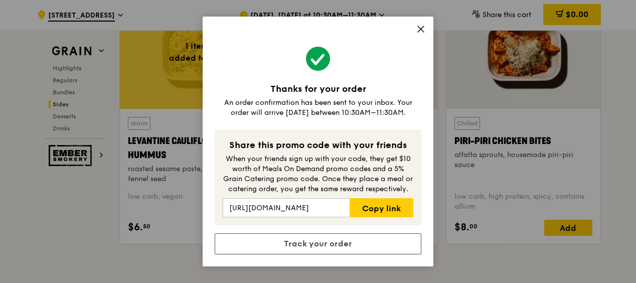
click at [422, 29] on icon at bounding box center [420, 29] width 9 height 9
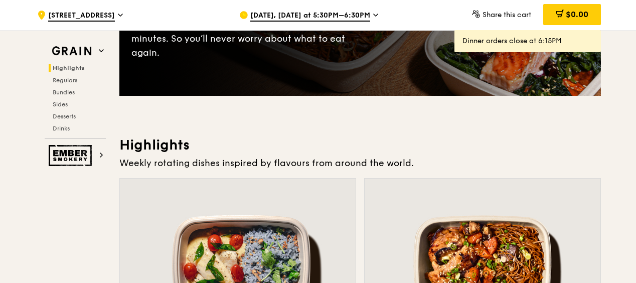
scroll to position [0, 0]
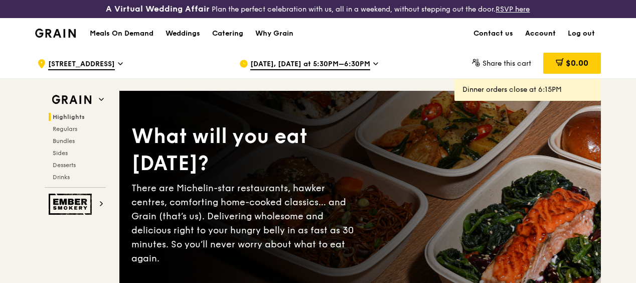
click at [537, 40] on link "Account" at bounding box center [540, 34] width 43 height 30
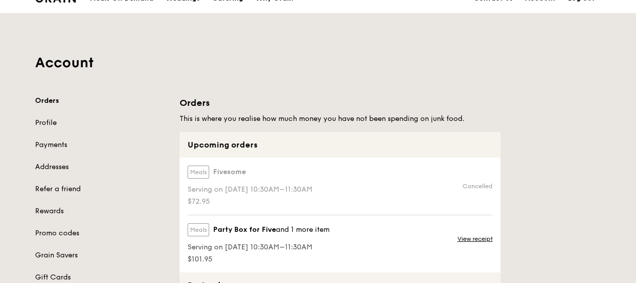
scroll to position [100, 0]
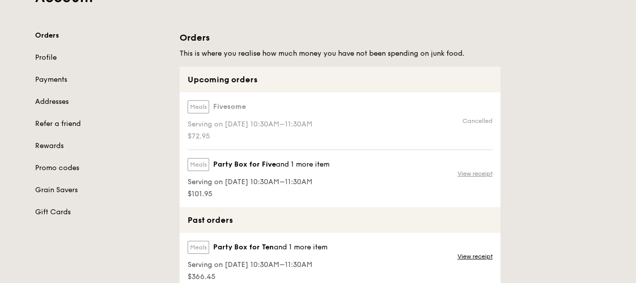
click at [476, 178] on link "View receipt" at bounding box center [474, 174] width 35 height 8
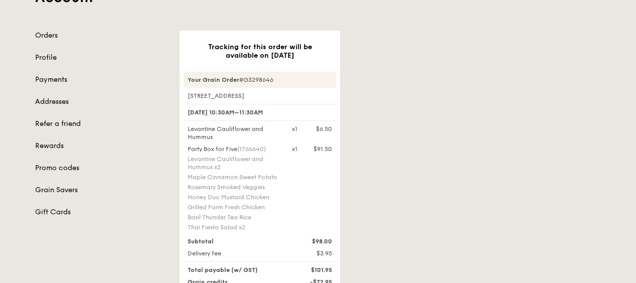
scroll to position [150, 0]
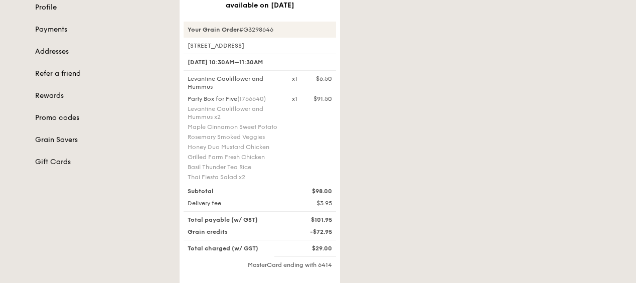
drag, startPoint x: 221, startPoint y: 125, endPoint x: 188, endPoint y: 115, distance: 34.4
click at [188, 115] on div "Levantine Cauliflower and Hummus x2" at bounding box center [234, 113] width 92 height 16
drag, startPoint x: 188, startPoint y: 115, endPoint x: 279, endPoint y: 133, distance: 92.6
click at [279, 131] on div "Maple Cinnamon Sweet Potato" at bounding box center [234, 127] width 92 height 8
click at [259, 148] on div "Party Box for Five (1766640) Levantine Cauliflower and Hummus x2 Maple Cinnamon…" at bounding box center [234, 139] width 104 height 88
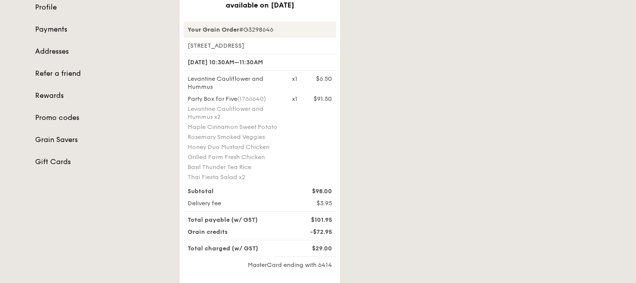
drag, startPoint x: 263, startPoint y: 145, endPoint x: 179, endPoint y: 96, distance: 97.6
click at [179, 96] on div "Tracking for this order will be available on Oct 8 Your Grain Order #G3298646 3…" at bounding box center [390, 178] width 433 height 397
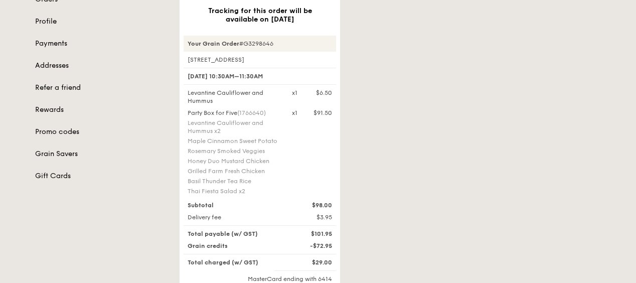
scroll to position [100, 0]
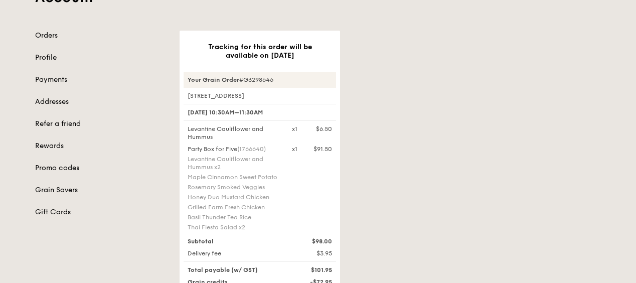
click at [406, 134] on div "Tracking for this order will be available on Oct 8 Your Grain Order #G3298646 3…" at bounding box center [390, 229] width 433 height 397
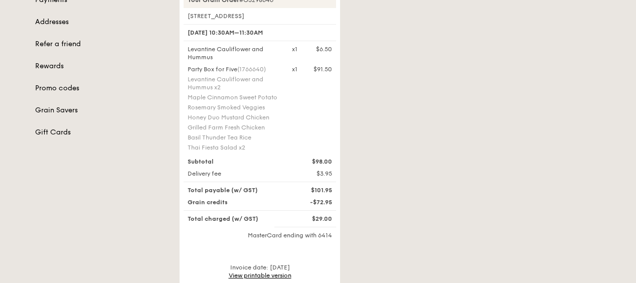
scroll to position [201, 0]
